Goal: Task Accomplishment & Management: Manage account settings

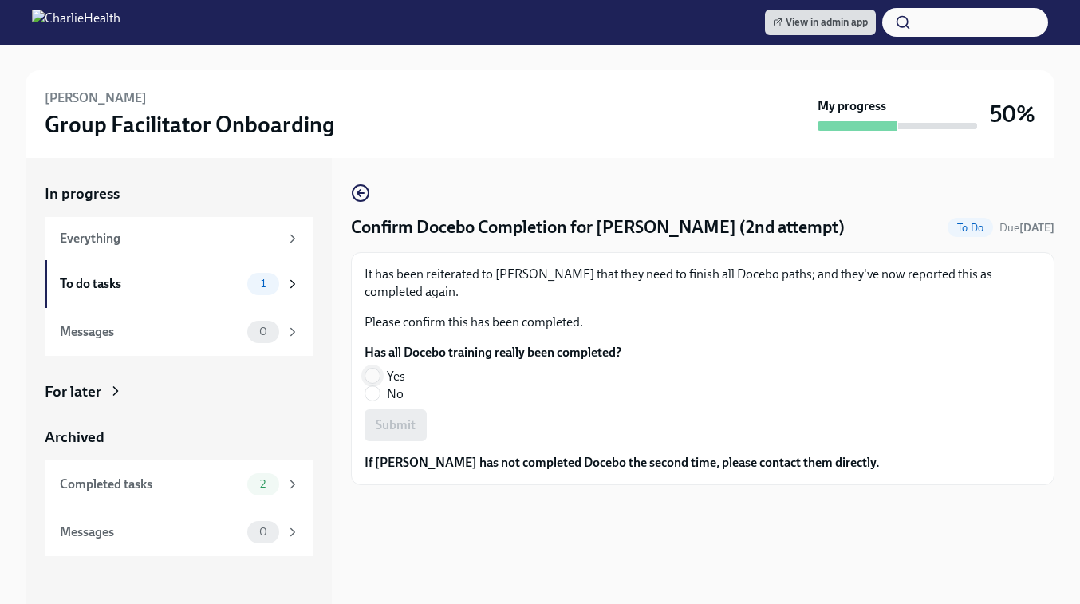
click at [374, 376] on input "Yes" at bounding box center [372, 376] width 14 height 14
radio input "true"
click at [381, 436] on button "Submit" at bounding box center [396, 425] width 62 height 32
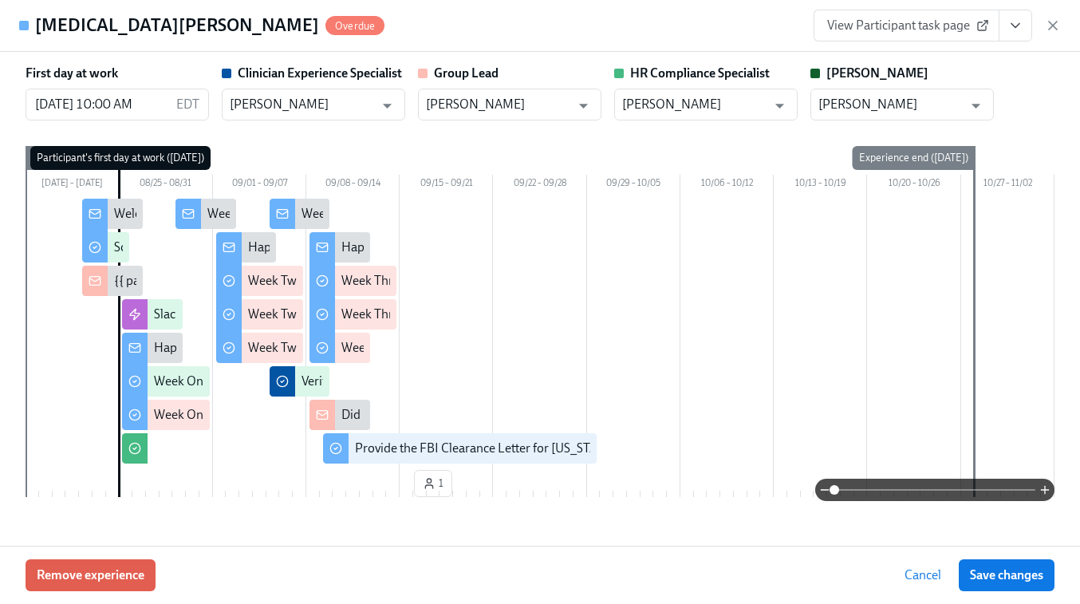
scroll to position [256, 0]
click at [1066, 29] on div "Marlissa Karpeh Overdue View Participant task page" at bounding box center [540, 26] width 1080 height 52
click at [1047, 26] on icon "button" at bounding box center [1053, 26] width 16 height 16
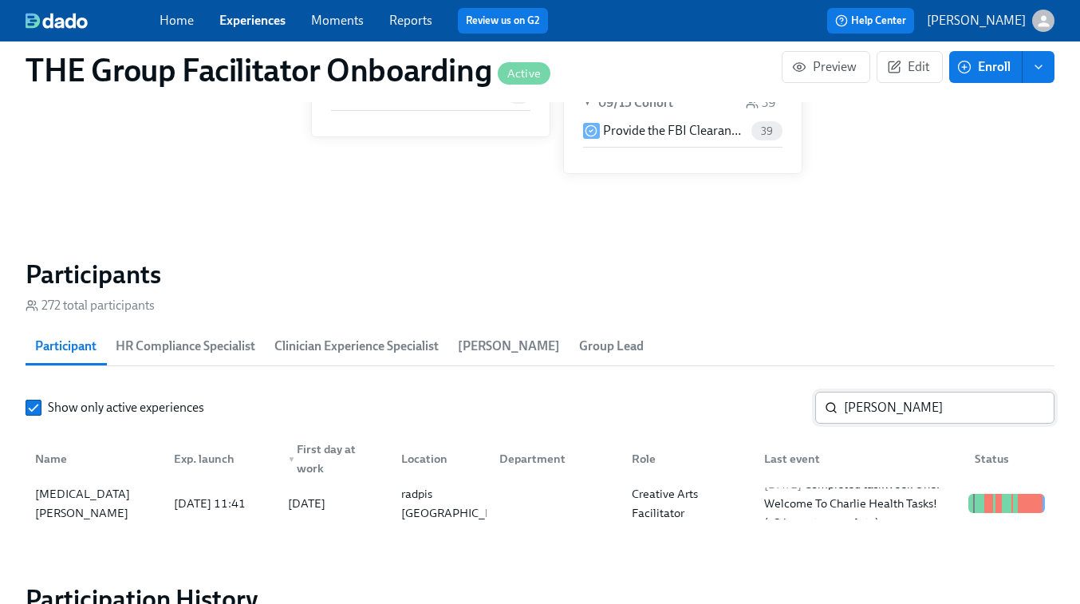
click at [866, 405] on input "marlissa" at bounding box center [949, 408] width 211 height 32
click at [1031, 408] on input "marlissa" at bounding box center [949, 408] width 211 height 32
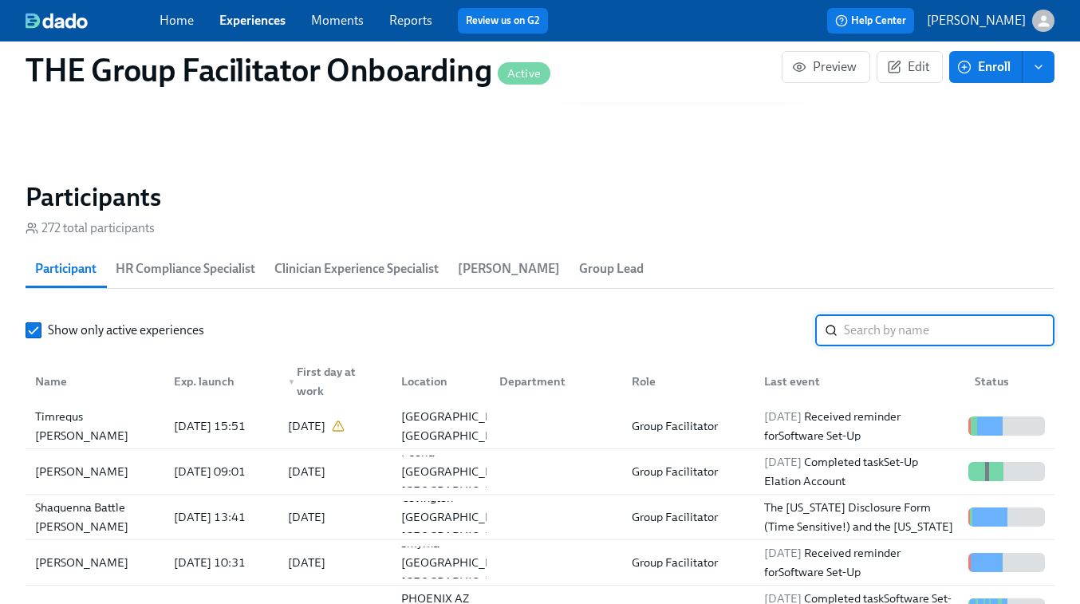
scroll to position [1470, 0]
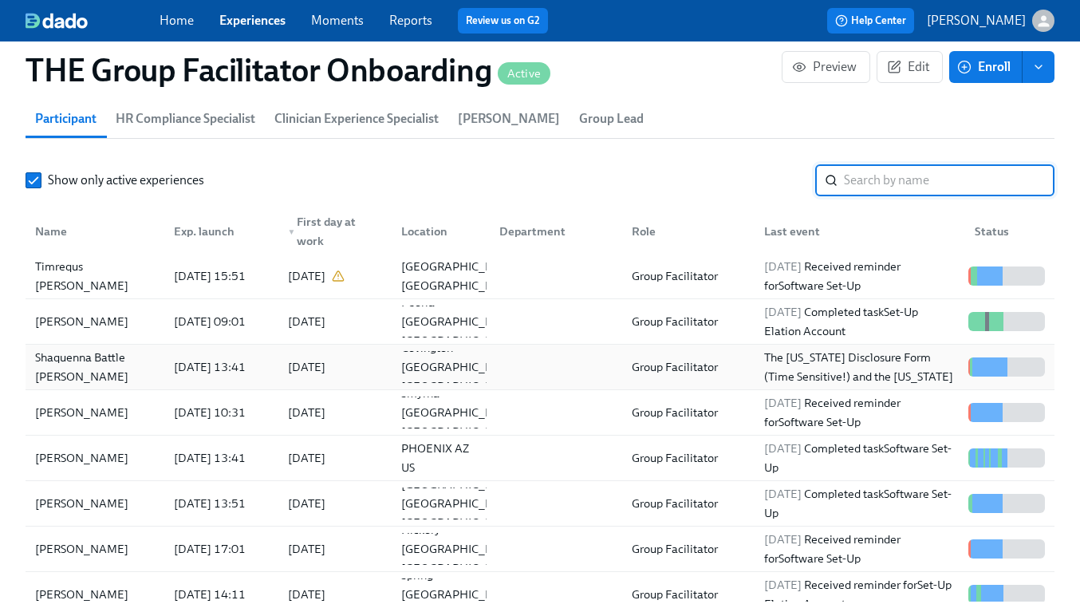
click at [637, 364] on div "Group Facilitator" at bounding box center [674, 366] width 99 height 19
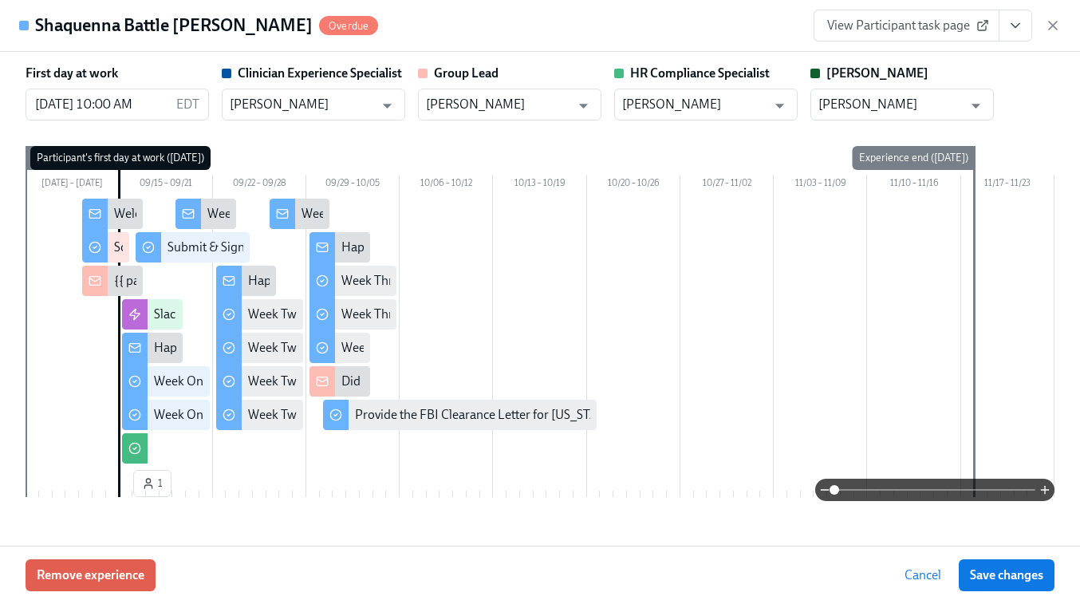
click at [941, 32] on span "View Participant task page" at bounding box center [906, 26] width 159 height 16
drag, startPoint x: 1053, startPoint y: 21, endPoint x: 1020, endPoint y: 74, distance: 62.7
click at [1053, 22] on icon "button" at bounding box center [1053, 26] width 16 height 16
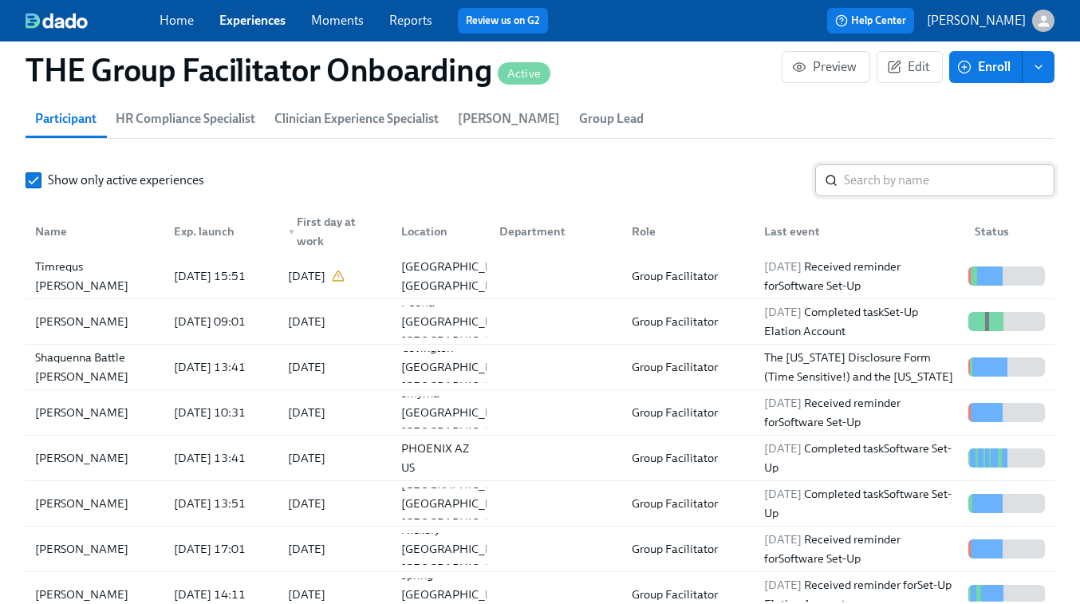
click at [891, 177] on input "search" at bounding box center [949, 180] width 211 height 32
paste input "Veyondra Metayer"
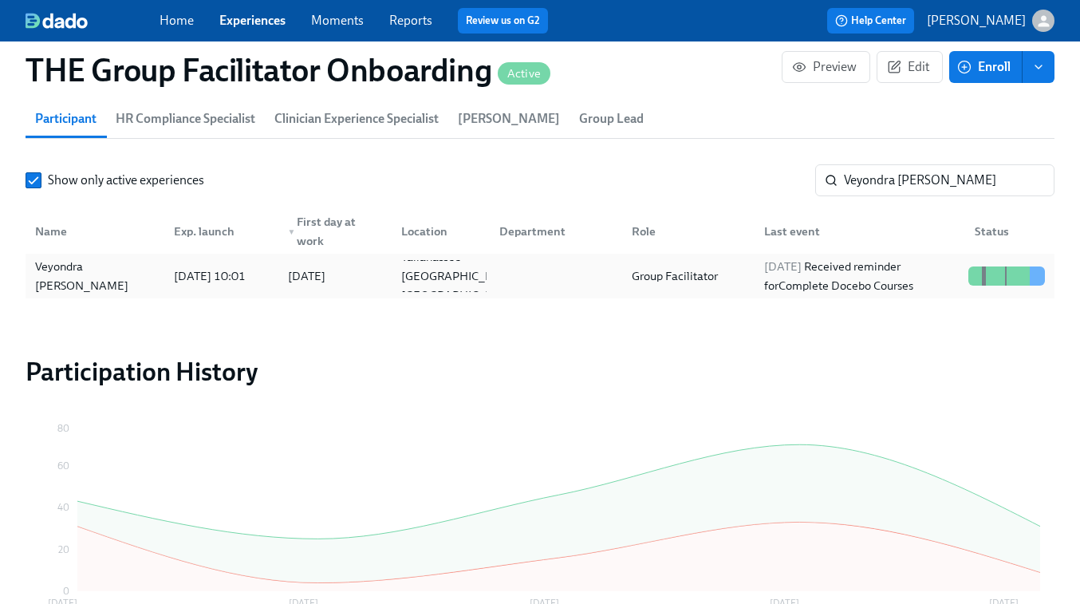
click at [579, 279] on div at bounding box center [553, 276] width 132 height 32
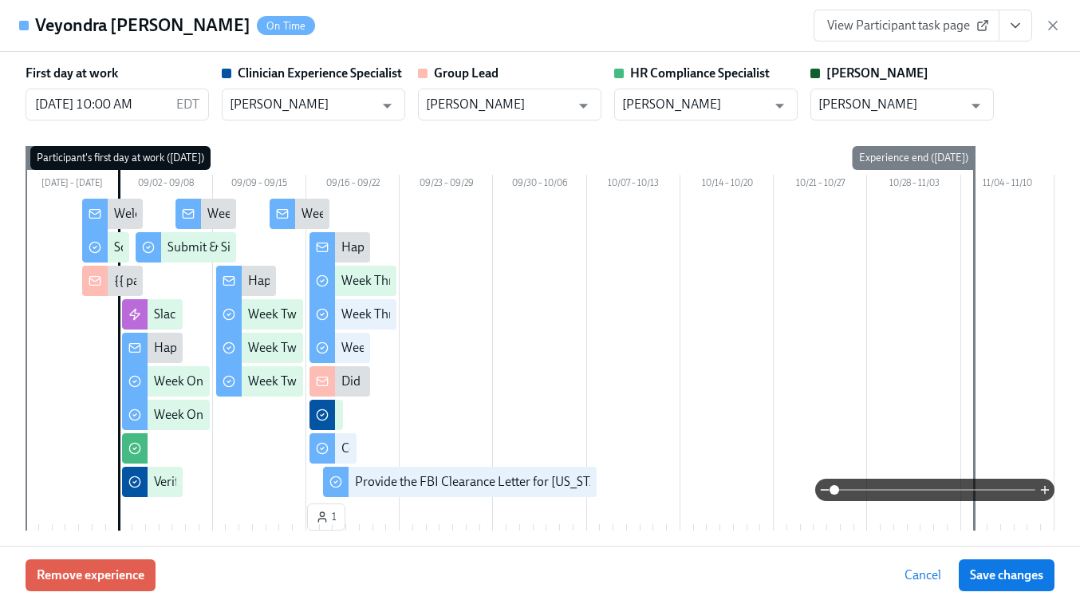
click at [936, 33] on span "View Participant task page" at bounding box center [906, 26] width 159 height 16
click at [1055, 26] on icon "button" at bounding box center [1053, 26] width 16 height 16
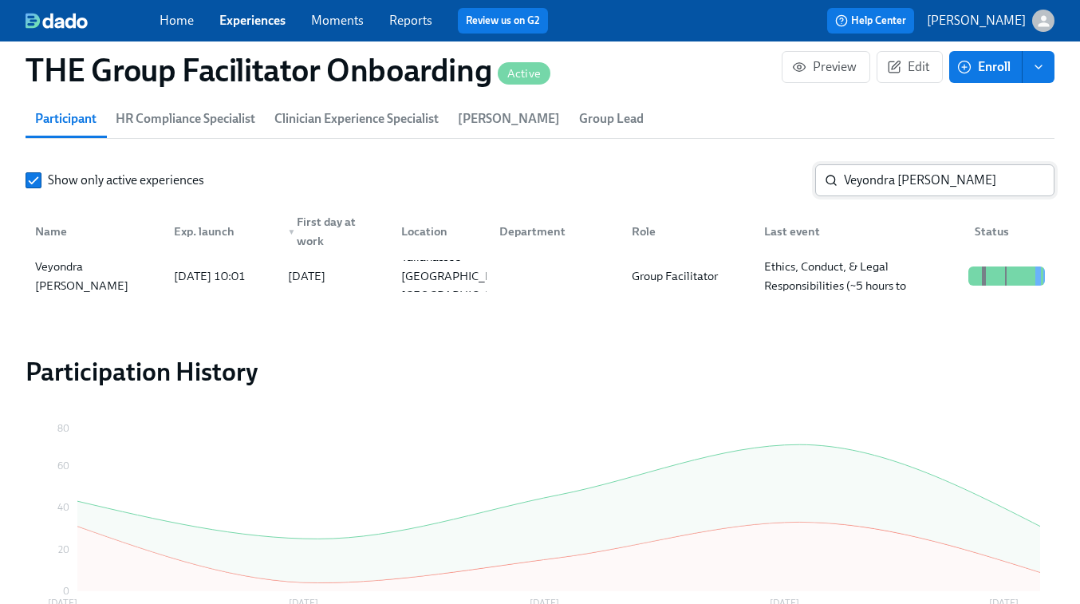
click at [879, 182] on input "Veyondra Metayer" at bounding box center [949, 180] width 211 height 32
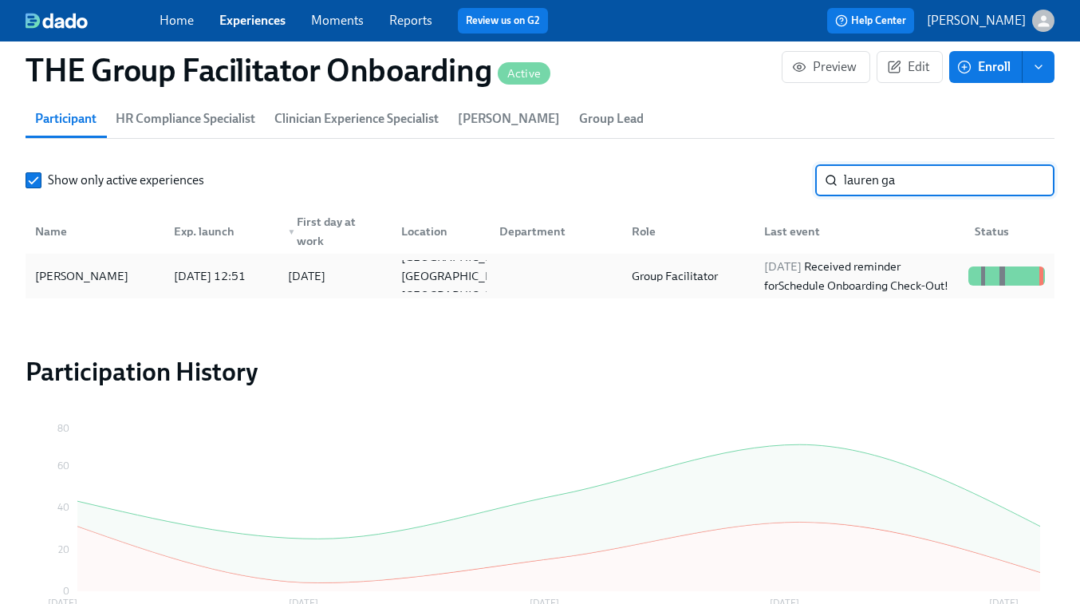
type input "lauren ga"
click at [534, 270] on div at bounding box center [553, 276] width 132 height 32
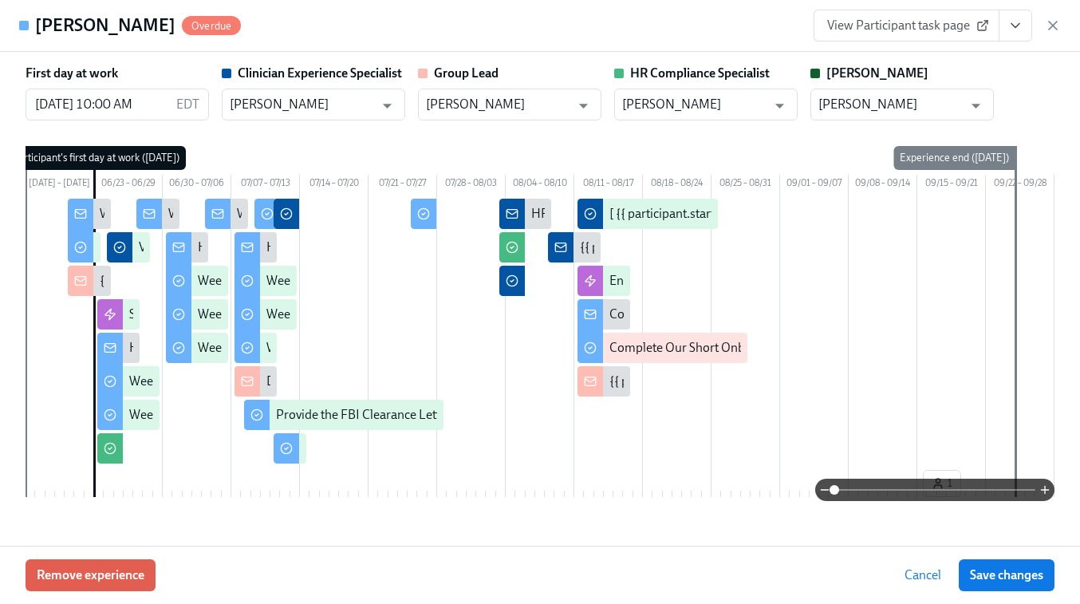
click at [925, 26] on span "View Participant task page" at bounding box center [906, 26] width 159 height 16
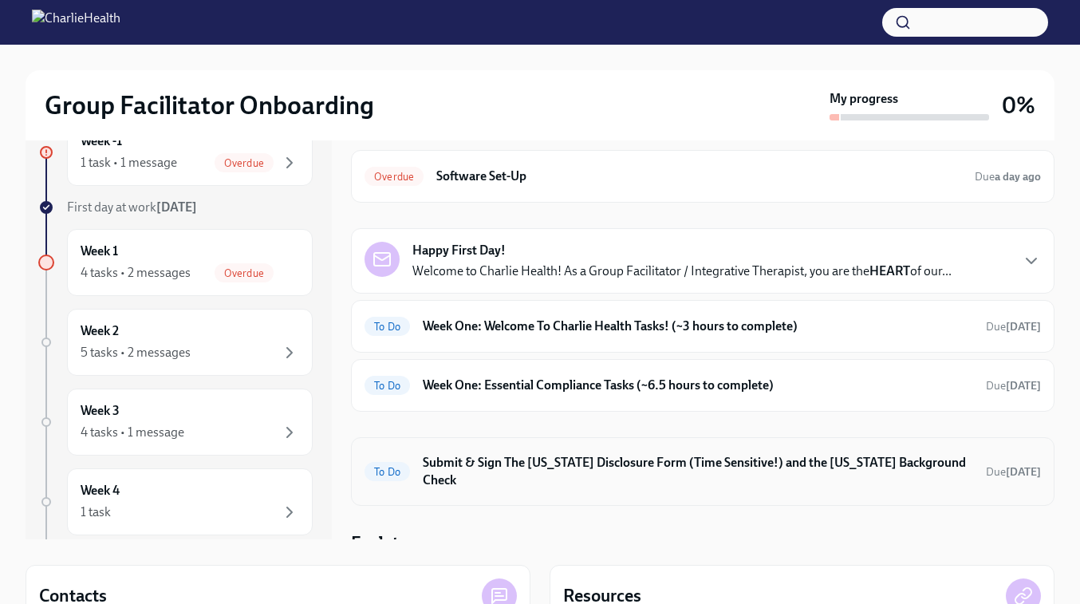
scroll to position [98, 0]
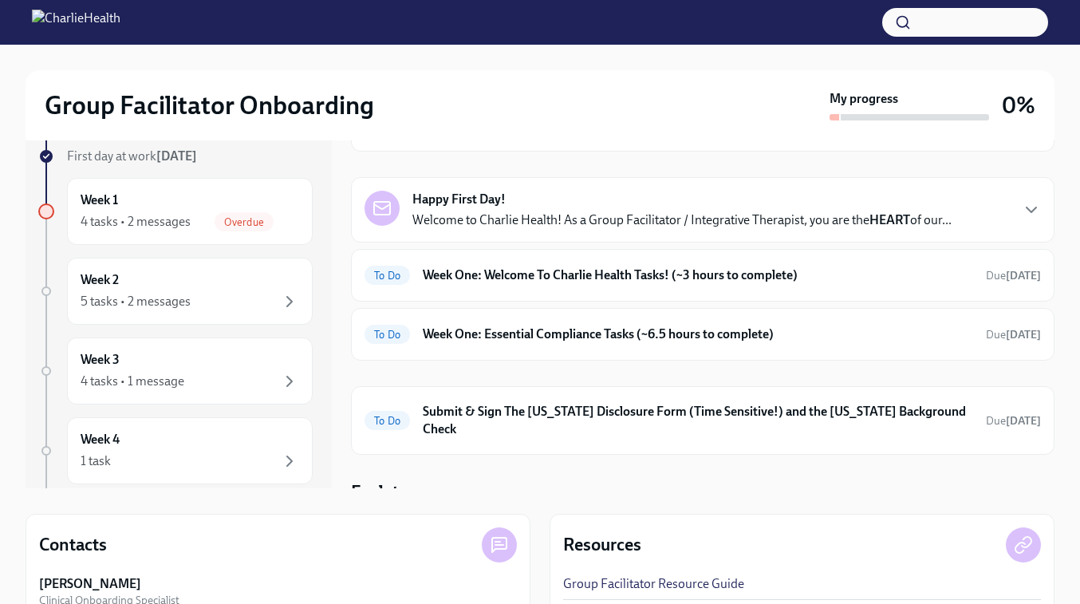
click at [414, 480] on h4 "For later" at bounding box center [382, 492] width 63 height 24
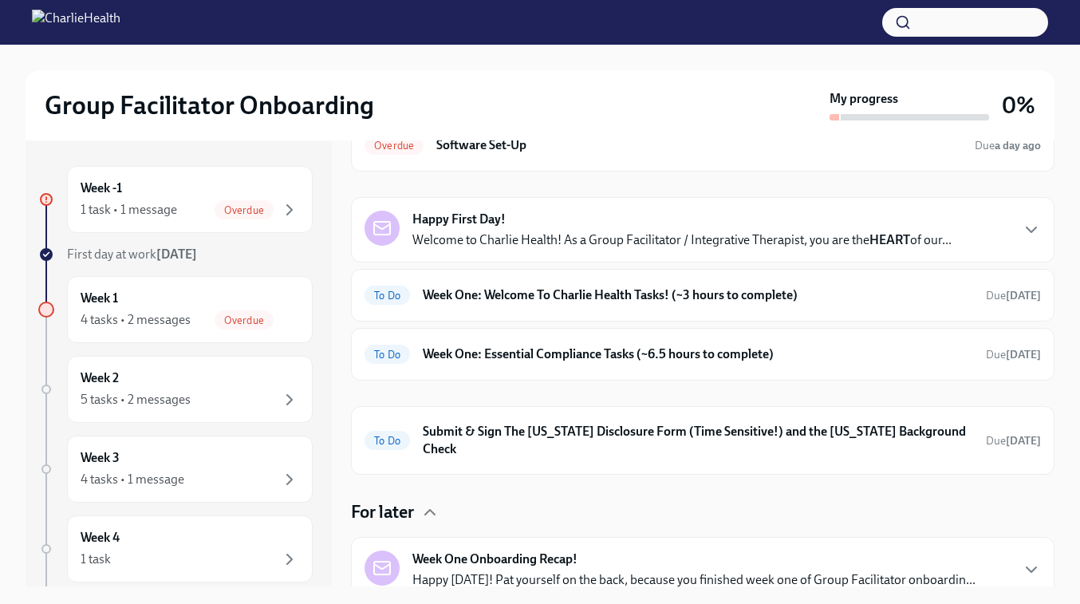
scroll to position [77, 0]
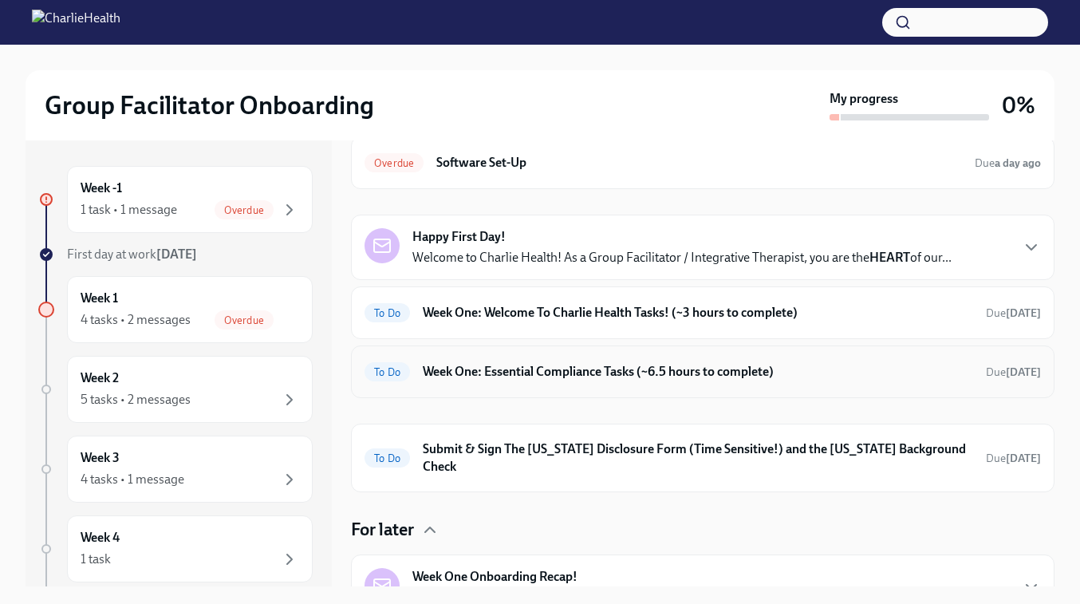
click at [495, 373] on h6 "Week One: Essential Compliance Tasks (~6.5 hours to complete)" at bounding box center [698, 372] width 550 height 18
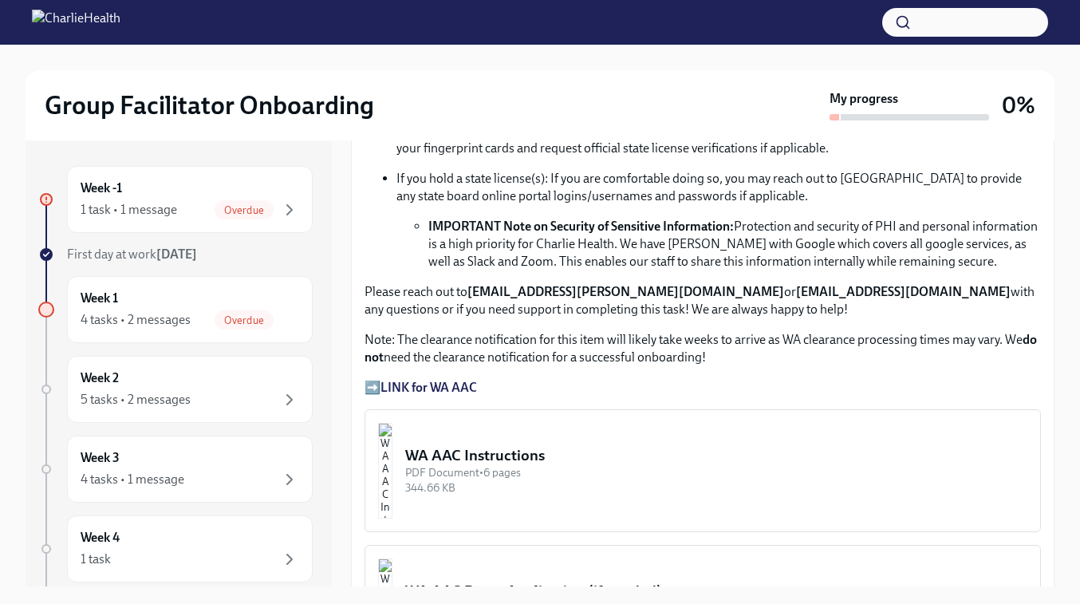
scroll to position [1086, 0]
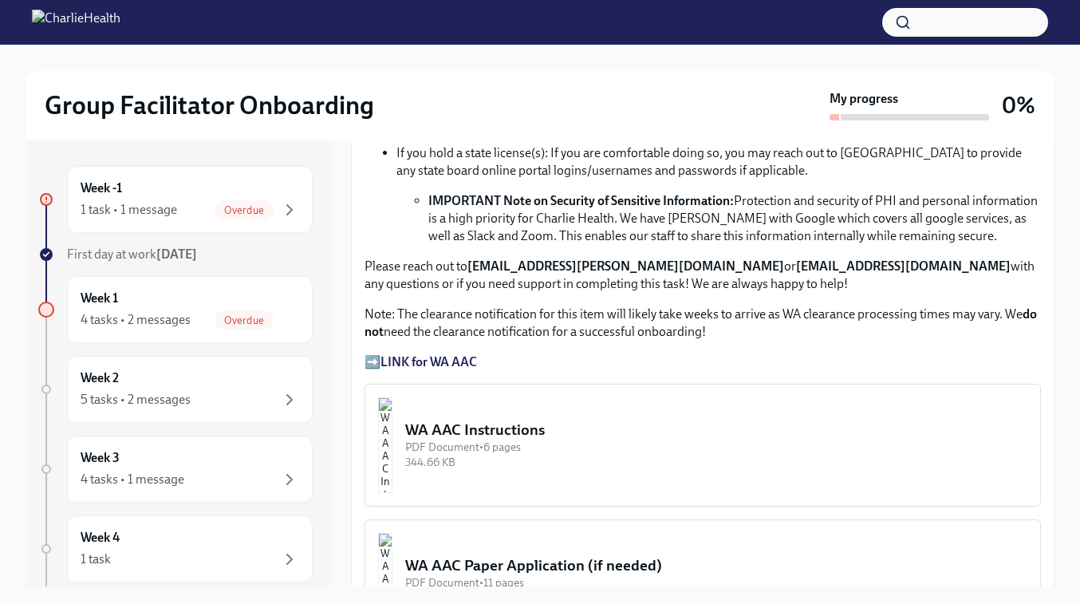
click at [421, 357] on strong "LINK for WA AAC" at bounding box center [428, 361] width 97 height 15
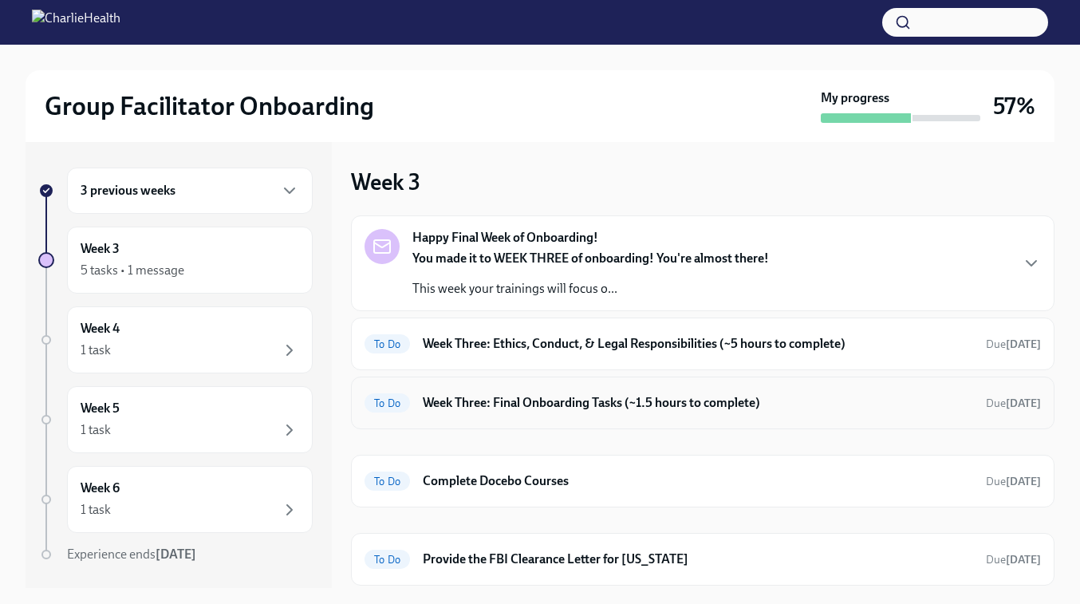
scroll to position [47, 0]
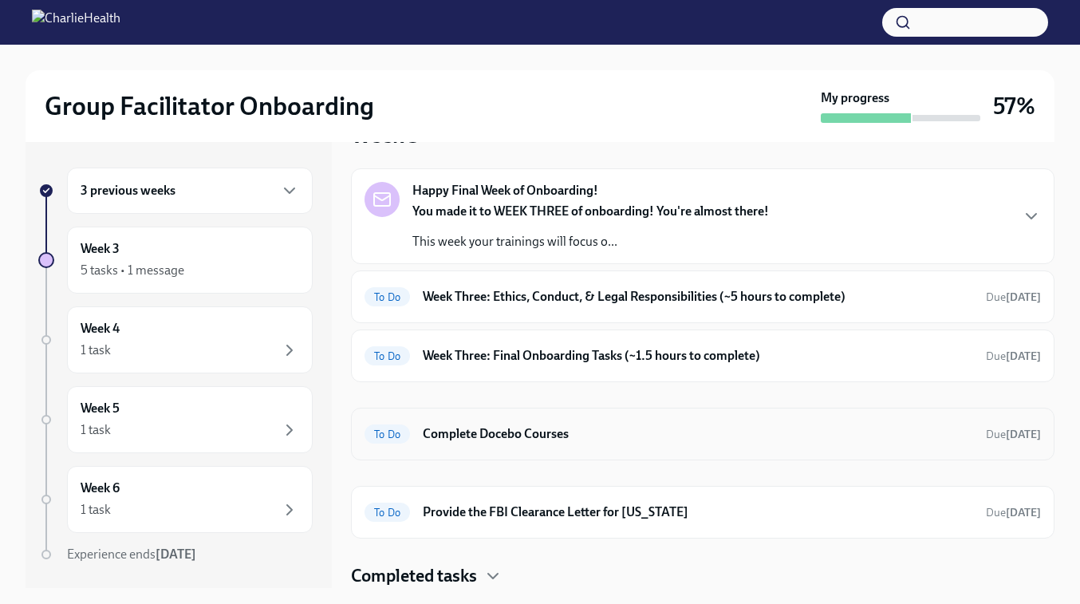
click at [554, 430] on h6 "Complete Docebo Courses" at bounding box center [698, 434] width 550 height 18
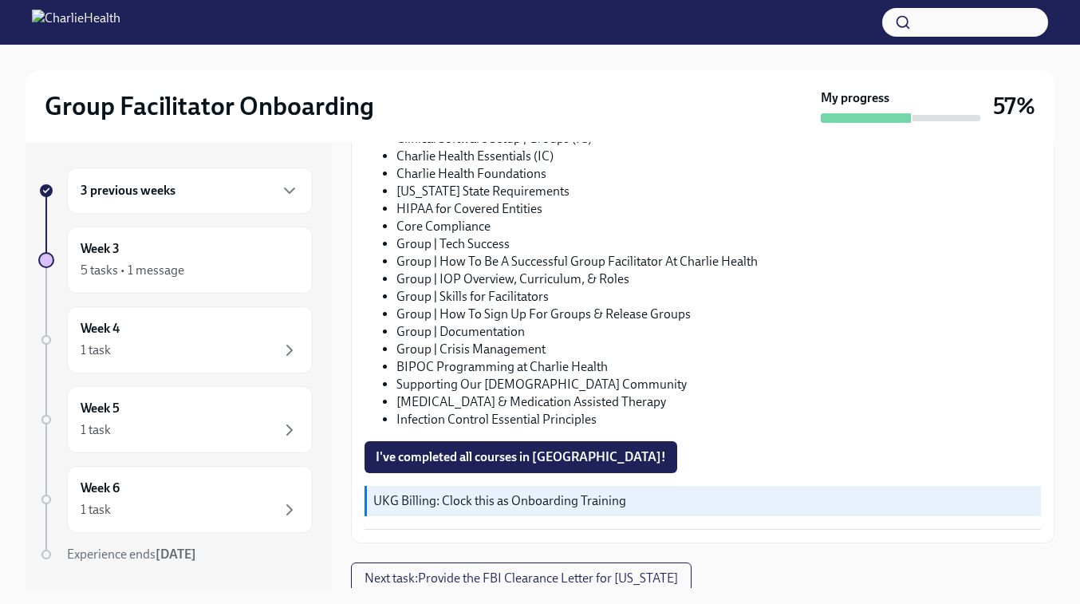
scroll to position [282, 0]
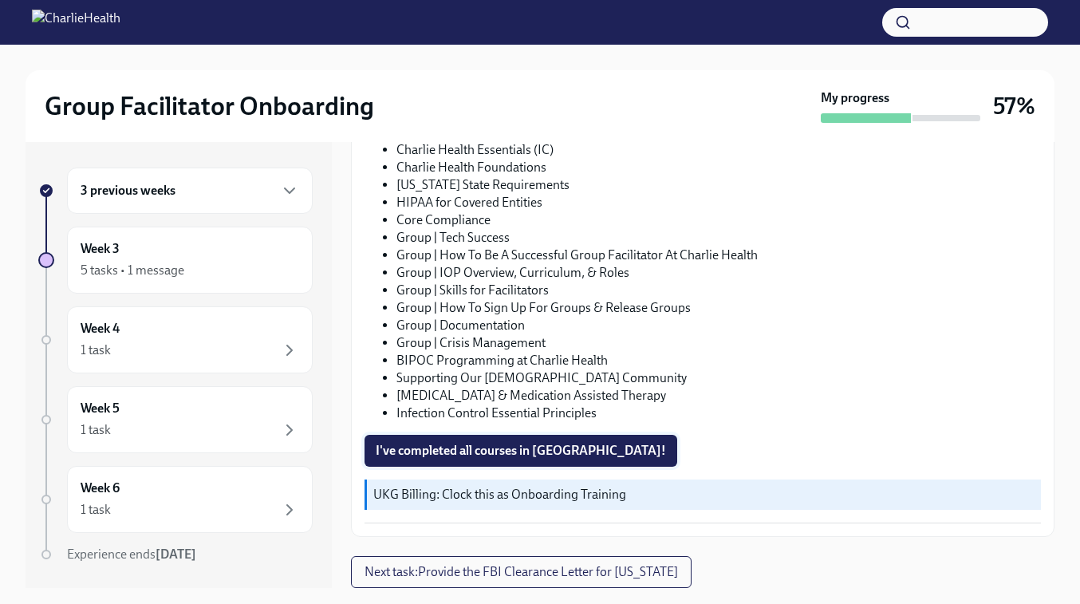
click at [513, 443] on span "I've completed all courses in Docebo!" at bounding box center [521, 451] width 290 height 16
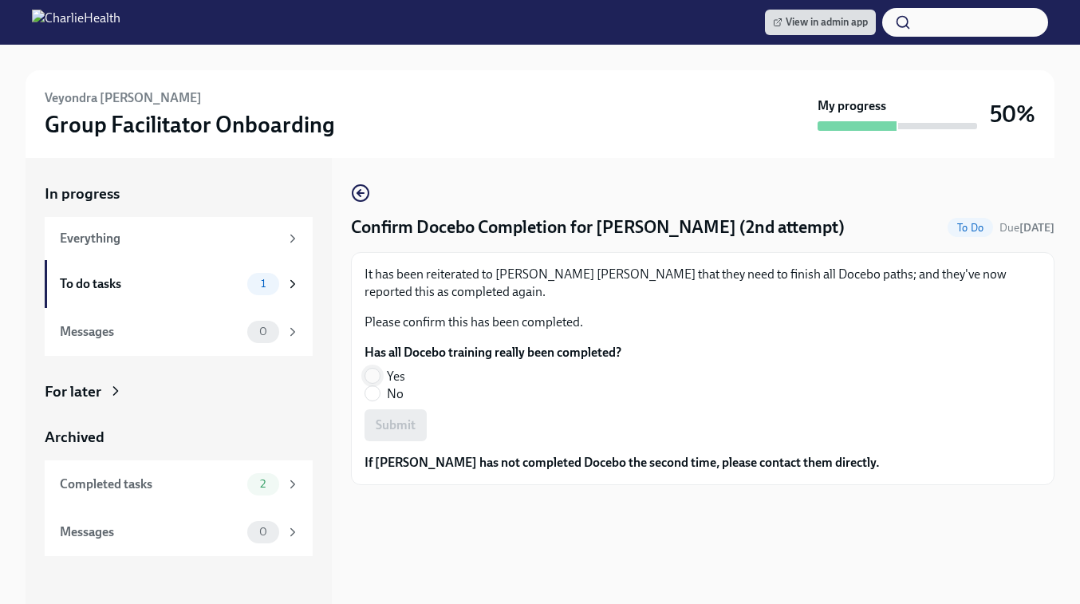
click at [369, 373] on input "Yes" at bounding box center [372, 376] width 14 height 14
radio input "true"
click at [381, 423] on span "Submit" at bounding box center [396, 425] width 40 height 16
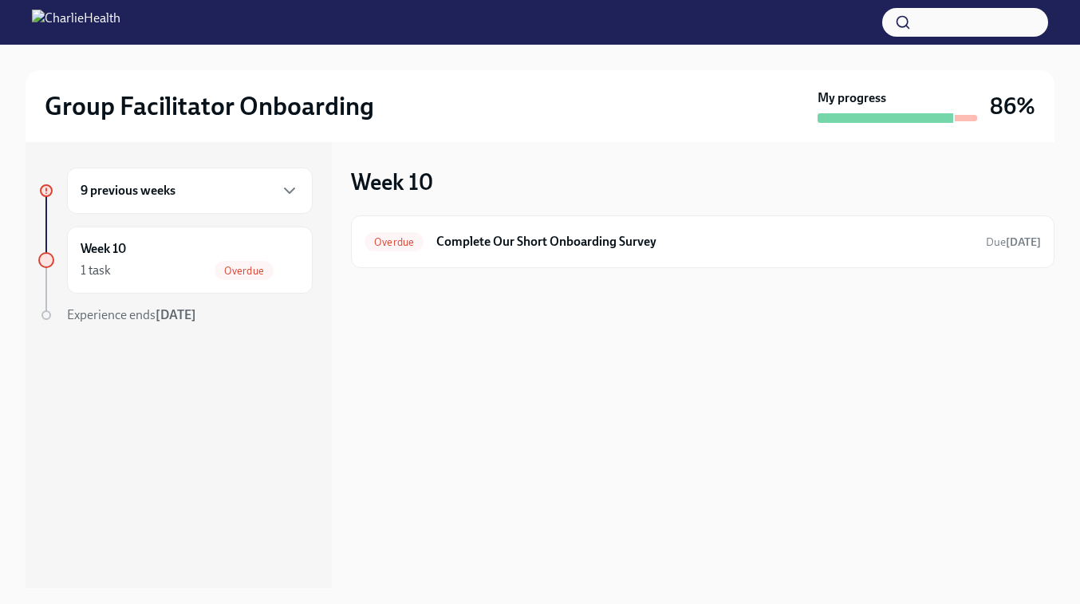
click at [191, 187] on div "9 previous weeks" at bounding box center [190, 190] width 219 height 19
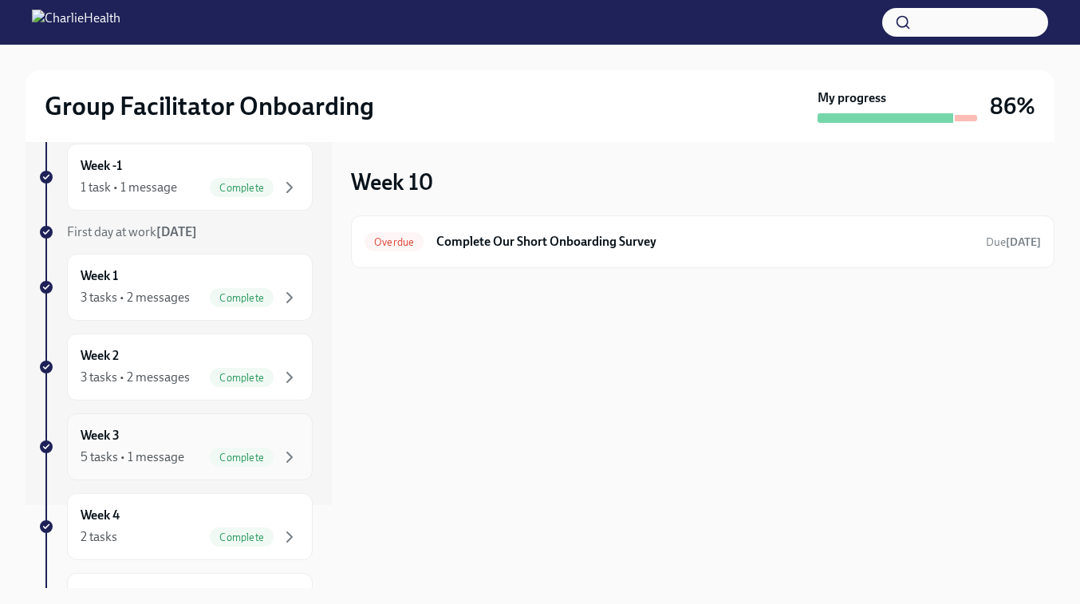
scroll to position [288, 0]
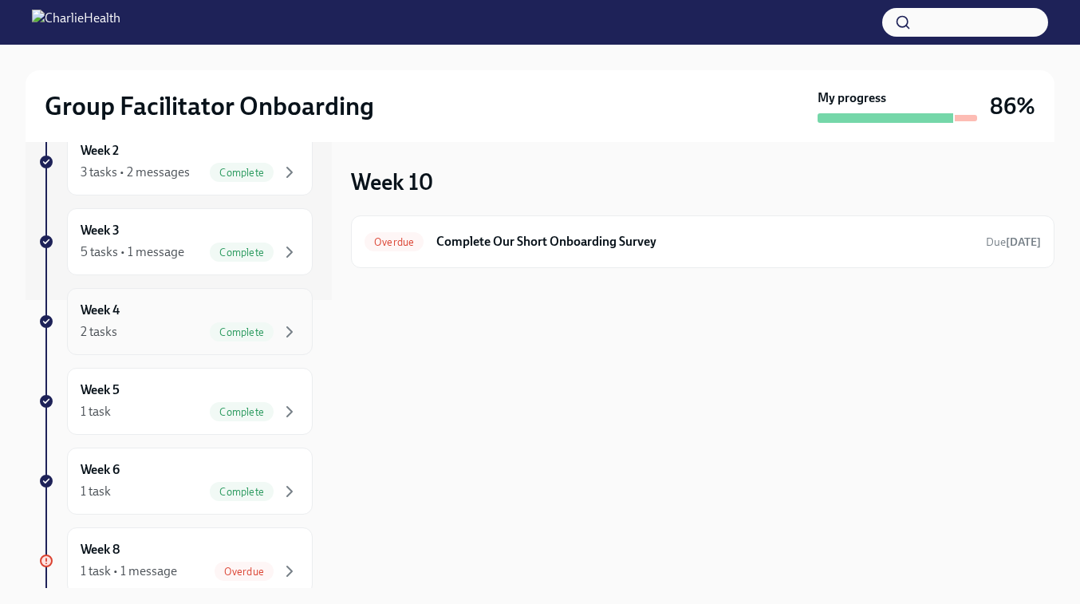
click at [160, 337] on div "2 tasks Complete" at bounding box center [190, 331] width 219 height 19
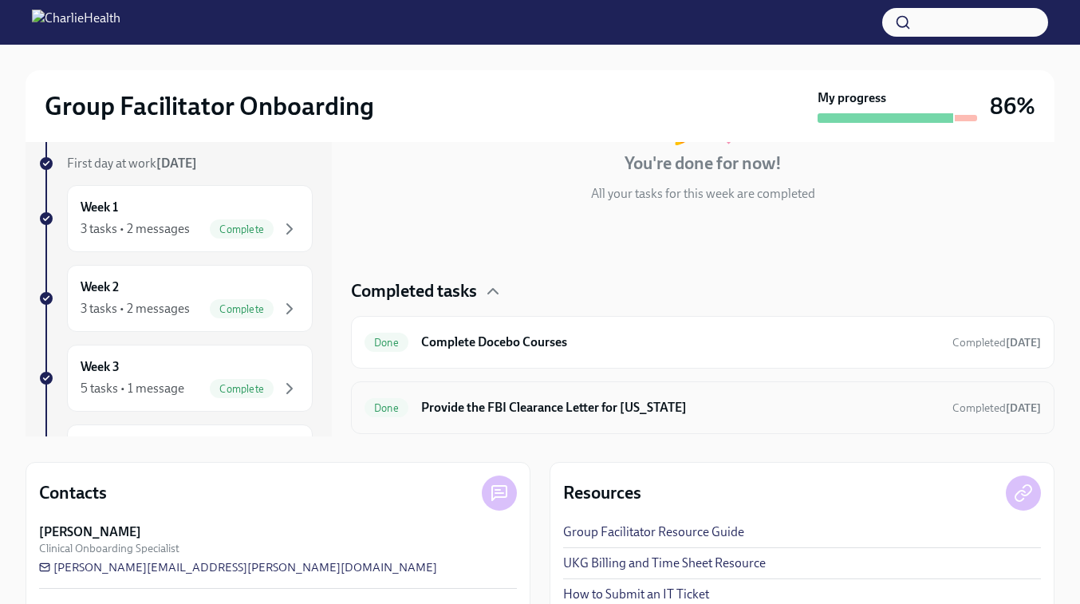
click at [637, 416] on h6 "Provide the FBI Clearance Letter for [US_STATE]" at bounding box center [680, 408] width 518 height 18
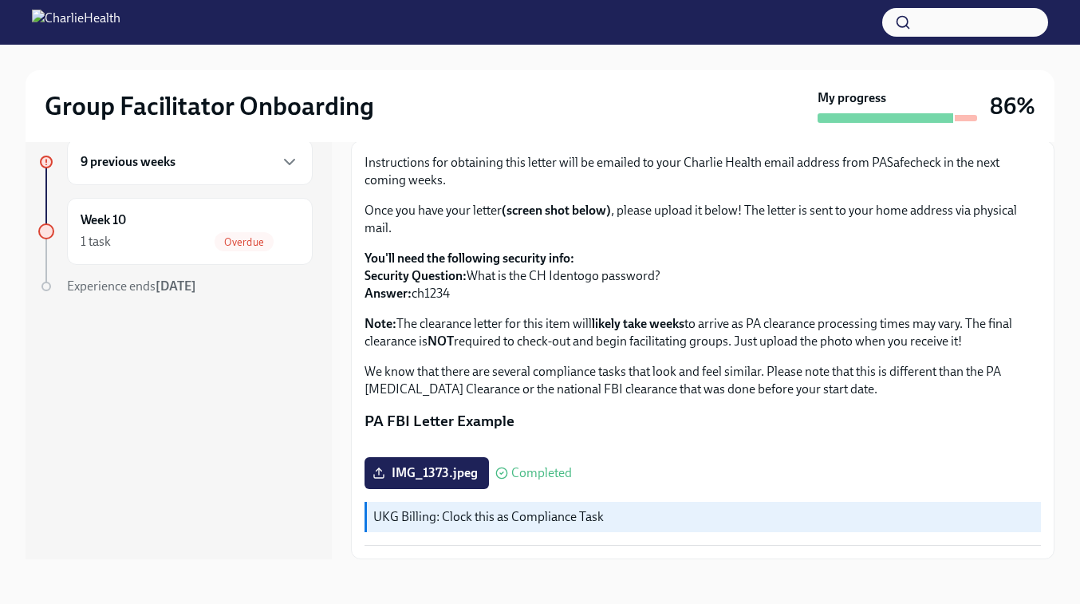
scroll to position [100, 0]
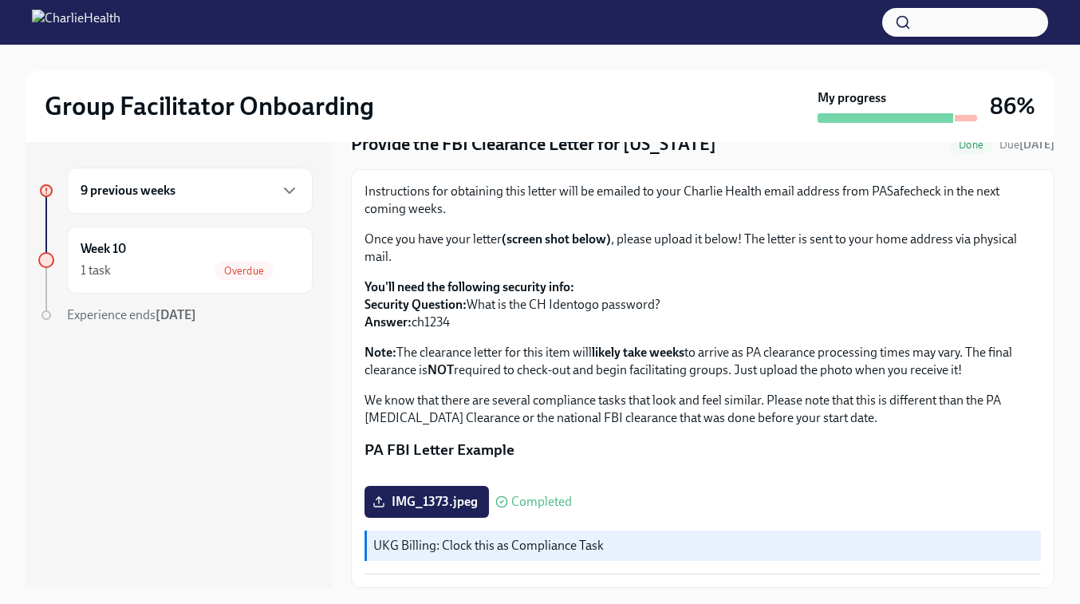
scroll to position [293, 0]
